Goal: Check status: Check status

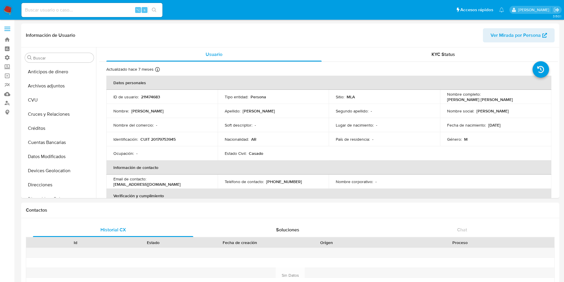
select select "10"
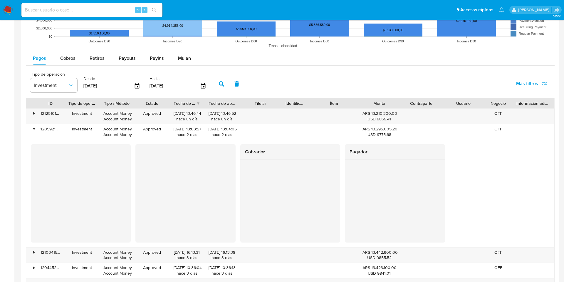
scroll to position [315, 0]
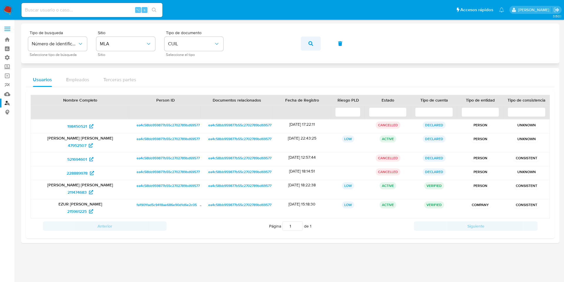
click at [315, 42] on button "button" at bounding box center [311, 43] width 20 height 14
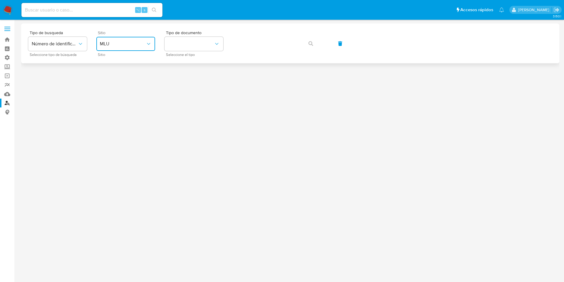
click at [135, 41] on span "MLU" at bounding box center [123, 44] width 46 height 6
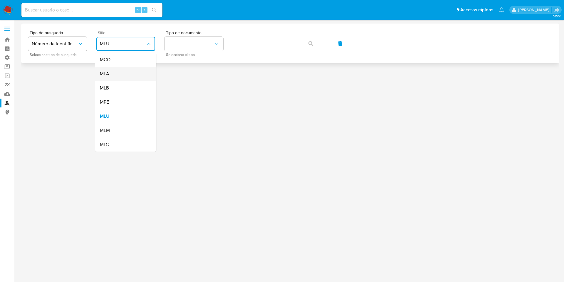
click at [118, 69] on div "MLA" at bounding box center [124, 74] width 48 height 14
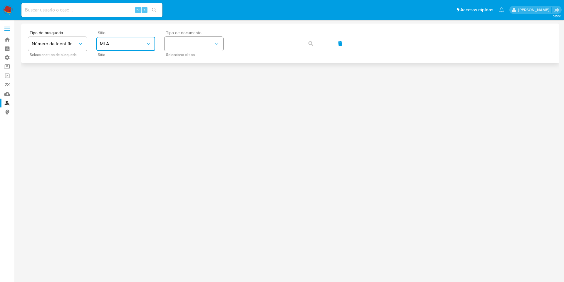
click at [194, 47] on button "identificationType" at bounding box center [194, 44] width 59 height 14
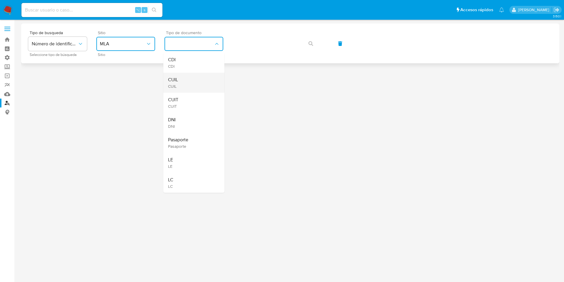
click at [188, 85] on div "CUIL CUIL" at bounding box center [192, 83] width 48 height 20
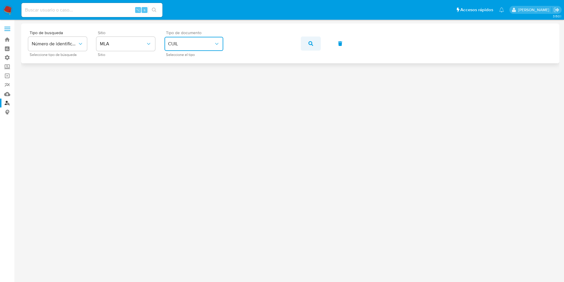
click at [312, 42] on icon "button" at bounding box center [311, 43] width 5 height 5
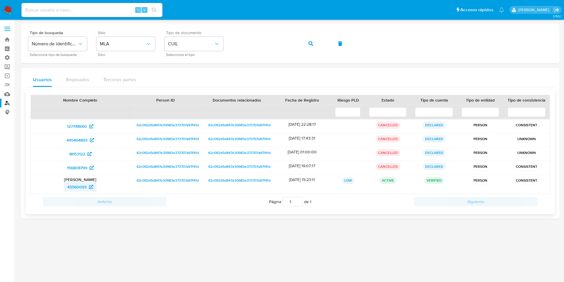
click at [72, 186] on span "45560093" at bounding box center [76, 186] width 19 height 9
click at [307, 43] on button "button" at bounding box center [311, 43] width 20 height 14
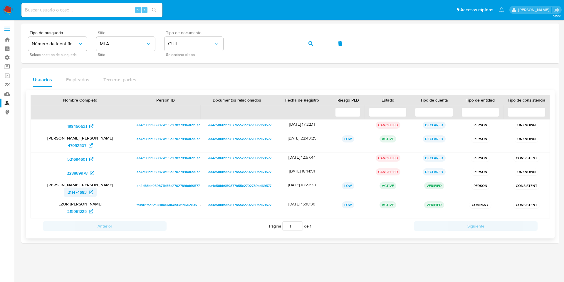
click at [79, 194] on span "211474683" at bounding box center [77, 191] width 19 height 9
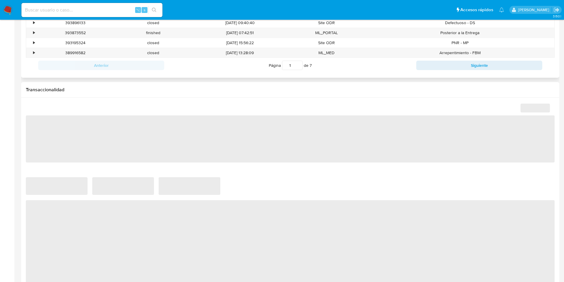
scroll to position [242, 0]
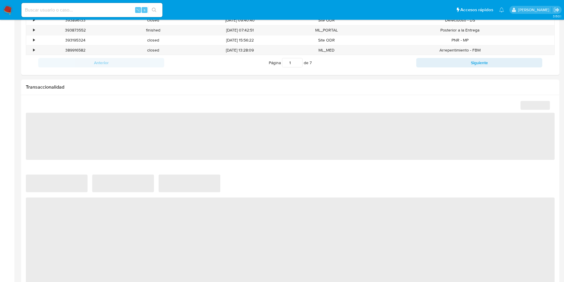
select select "10"
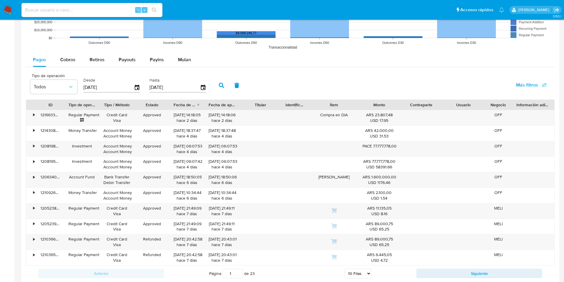
scroll to position [528, 0]
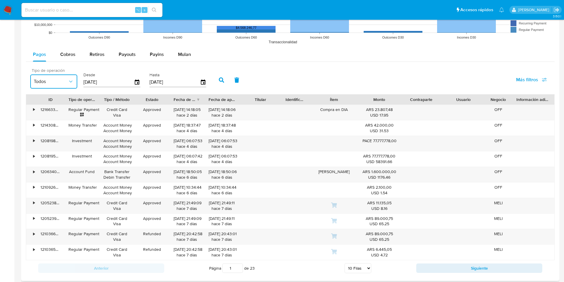
click at [66, 82] on span "Todos" at bounding box center [51, 81] width 34 height 6
click at [54, 167] on span "Investment" at bounding box center [45, 170] width 23 height 6
click at [219, 79] on icon "button" at bounding box center [221, 79] width 5 height 5
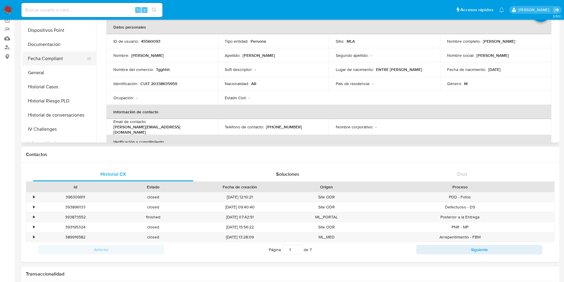
scroll to position [111, 0]
click at [54, 74] on button "General" at bounding box center [57, 74] width 69 height 14
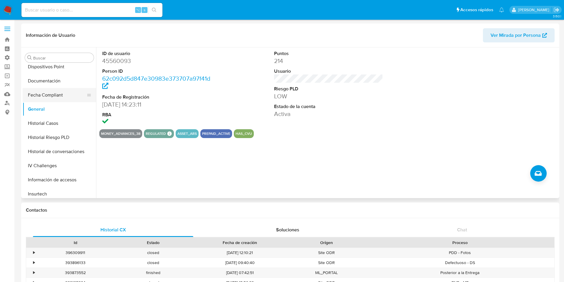
scroll to position [134, 0]
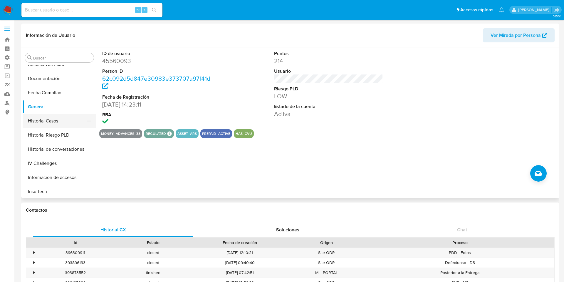
click at [42, 122] on button "Historial Casos" at bounding box center [57, 121] width 69 height 14
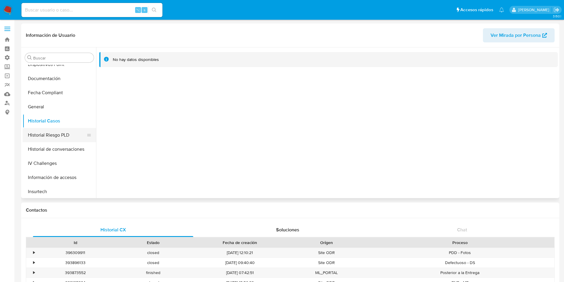
click at [53, 139] on button "Historial Riesgo PLD" at bounding box center [57, 135] width 69 height 14
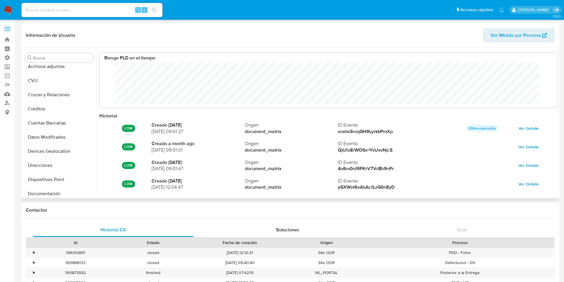
scroll to position [0, 0]
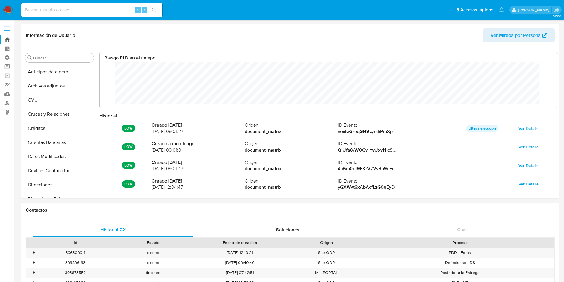
click at [6, 39] on link "Bandeja" at bounding box center [35, 39] width 70 height 9
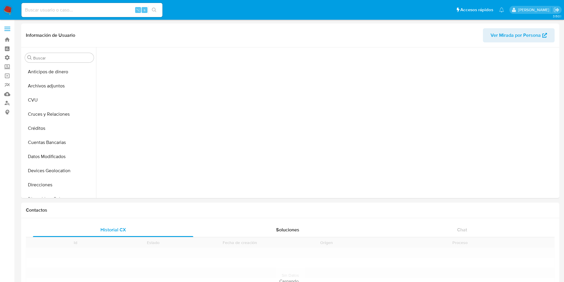
scroll to position [163, 0]
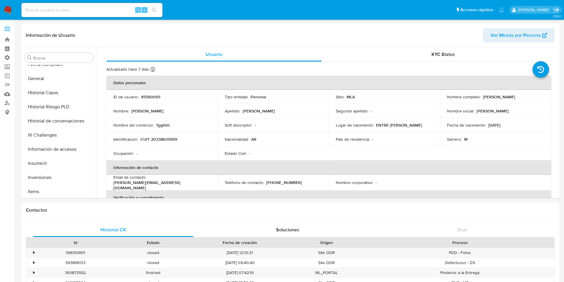
select select "10"
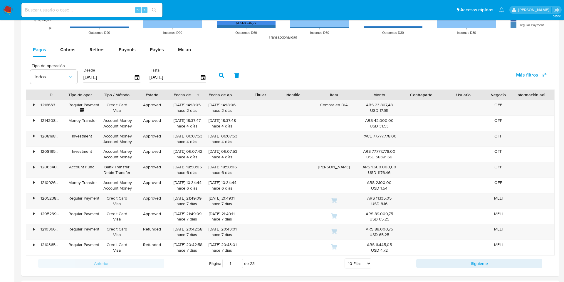
scroll to position [535, 0]
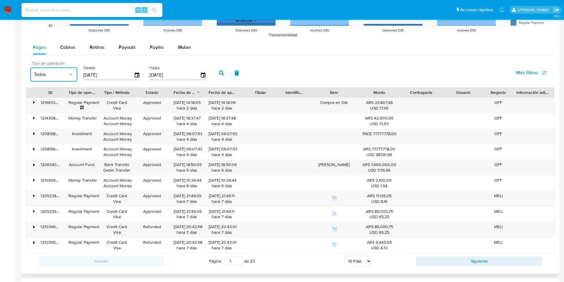
click at [64, 78] on button "Todos" at bounding box center [53, 74] width 47 height 14
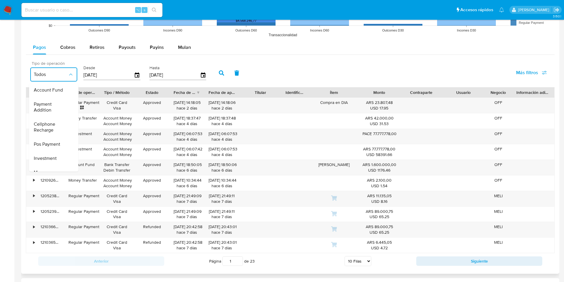
scroll to position [82, 0]
click at [53, 143] on span "Investment" at bounding box center [45, 144] width 23 height 6
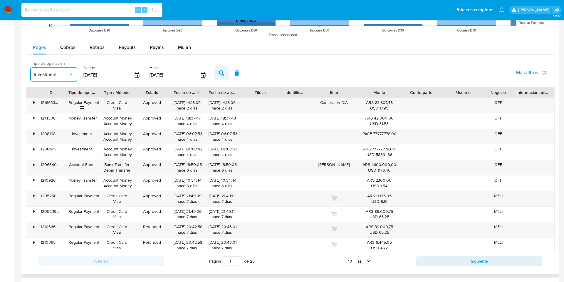
click at [219, 74] on icon "button" at bounding box center [221, 72] width 5 height 5
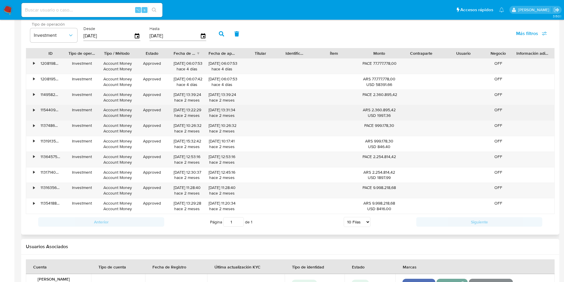
scroll to position [577, 0]
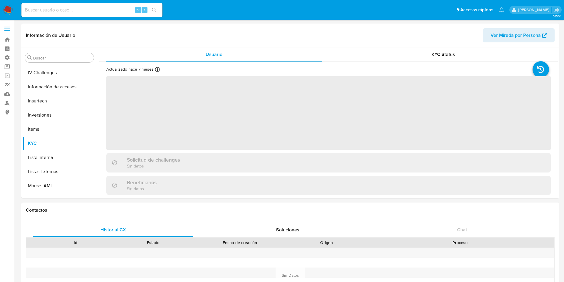
scroll to position [262, 0]
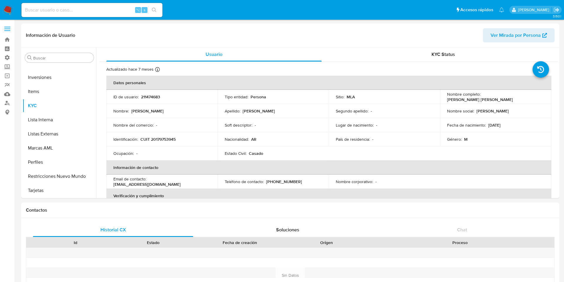
select select "10"
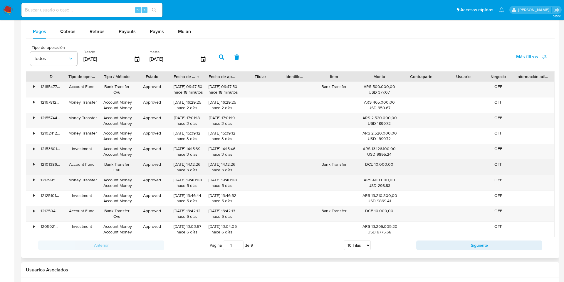
scroll to position [559, 0]
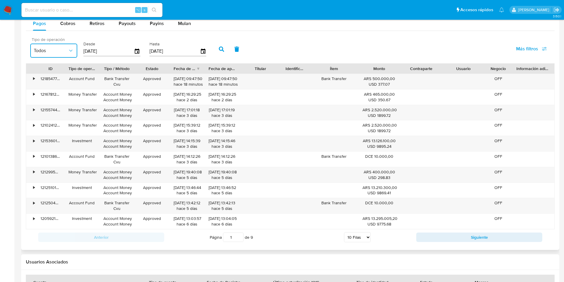
click at [66, 46] on button "Todos" at bounding box center [53, 50] width 47 height 14
click at [53, 125] on div "Investment" at bounding box center [51, 120] width 34 height 14
click at [219, 47] on icon "button" at bounding box center [221, 48] width 5 height 5
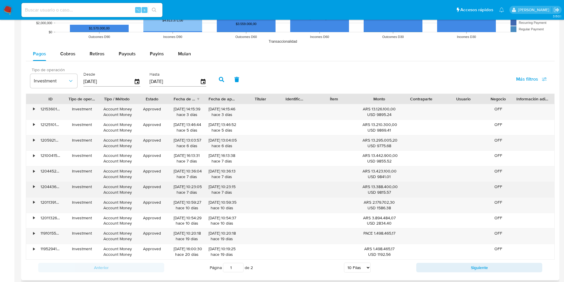
scroll to position [515, 0]
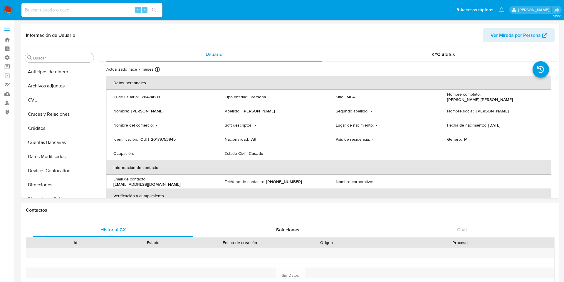
select select "10"
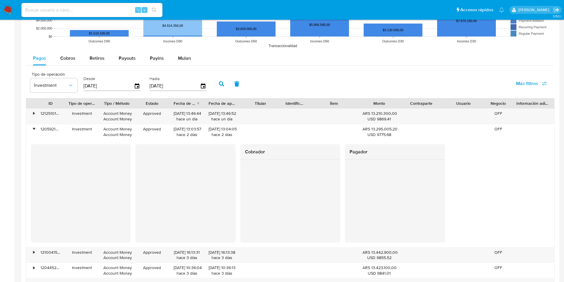
scroll to position [315, 0]
